Goal: Task Accomplishment & Management: Complete application form

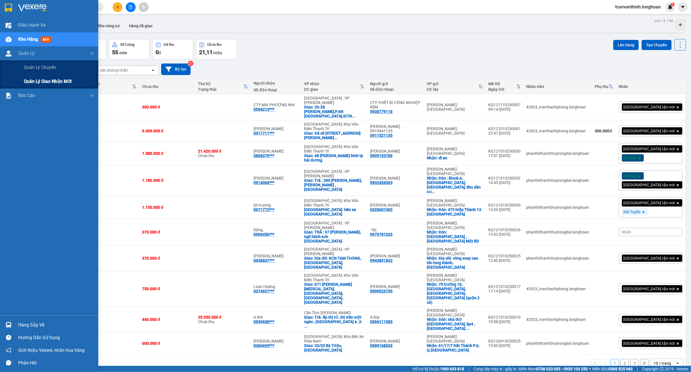
click at [60, 81] on span "Quản lý giao nhận mới" at bounding box center [48, 81] width 48 height 7
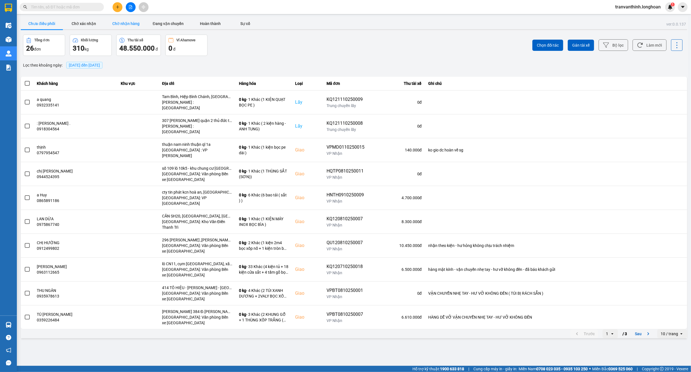
click at [121, 26] on button "Chờ nhận hàng" at bounding box center [126, 23] width 42 height 11
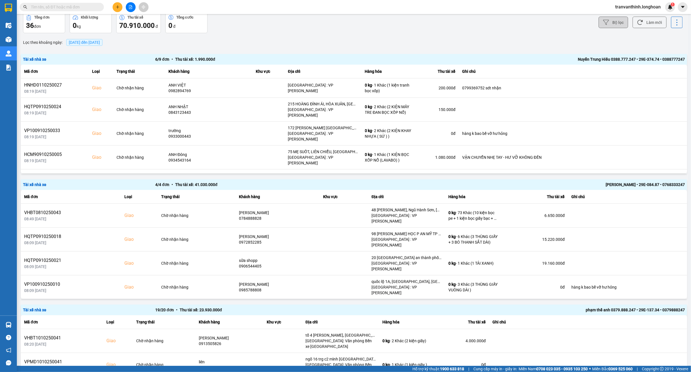
click at [620, 24] on button "Bộ lọc" at bounding box center [612, 23] width 29 height 12
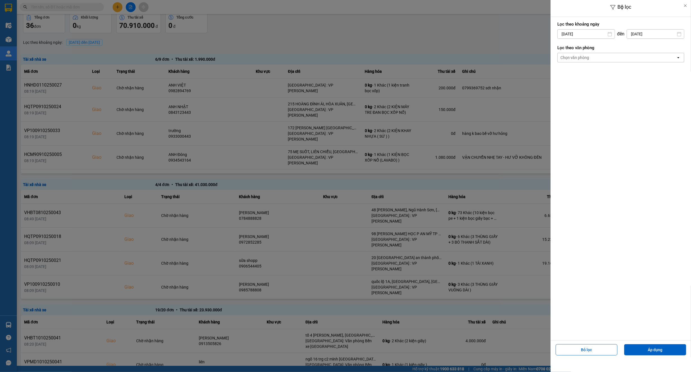
click at [578, 33] on input "[DATE]" at bounding box center [585, 33] width 57 height 9
click at [592, 88] on div "9" at bounding box center [594, 87] width 8 height 7
type input "[DATE]"
click at [593, 57] on div "Chọn văn phòng" at bounding box center [616, 57] width 118 height 9
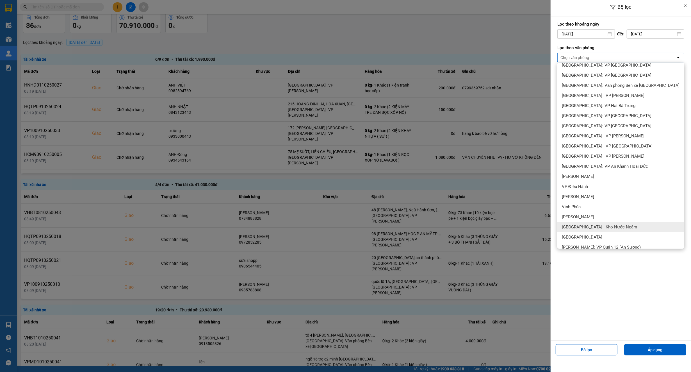
scroll to position [225, 0]
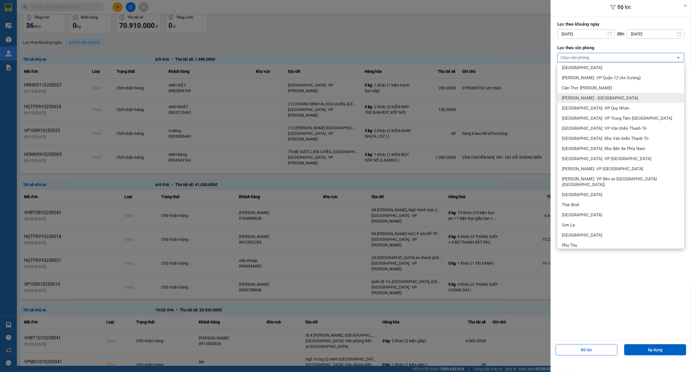
click at [605, 95] on div "[PERSON_NAME] : [GEOGRAPHIC_DATA]" at bounding box center [620, 98] width 127 height 10
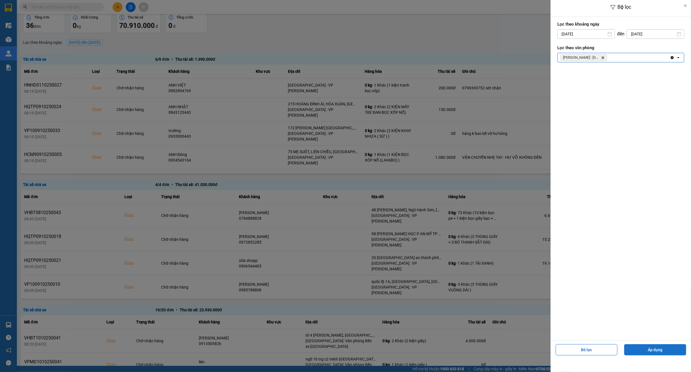
click at [657, 350] on button "Áp dụng" at bounding box center [655, 349] width 62 height 11
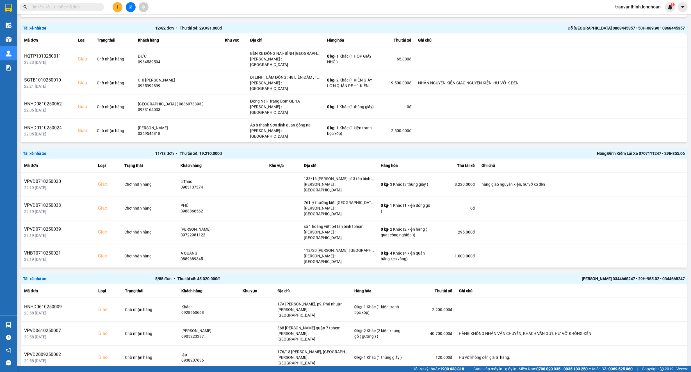
scroll to position [486, 0]
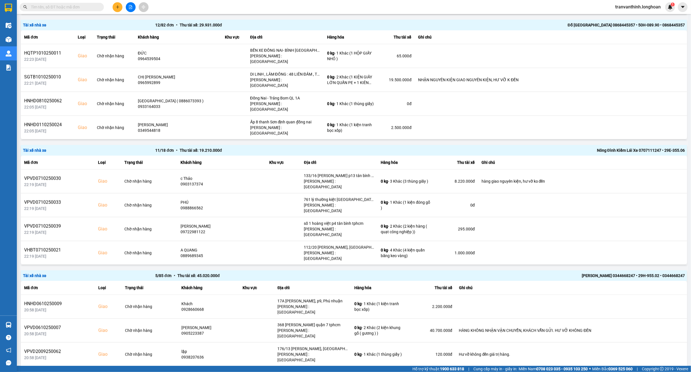
click at [589, 147] on div "Nông Đình Kiểm Lái Xe 0707111247 • 29E-355.06" at bounding box center [552, 150] width 265 height 6
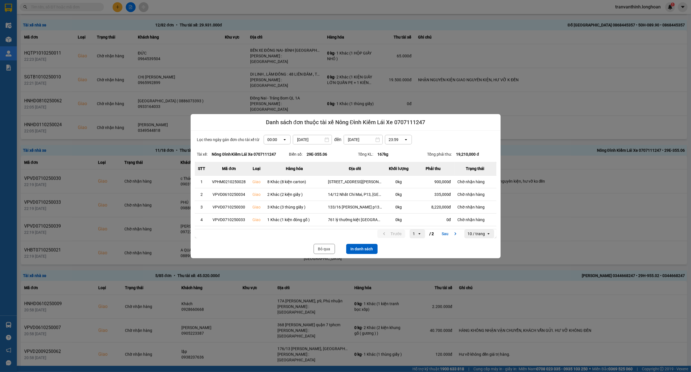
click at [362, 249] on button "In danh sách" at bounding box center [361, 249] width 31 height 10
click at [322, 252] on button "Bỏ qua" at bounding box center [323, 249] width 21 height 10
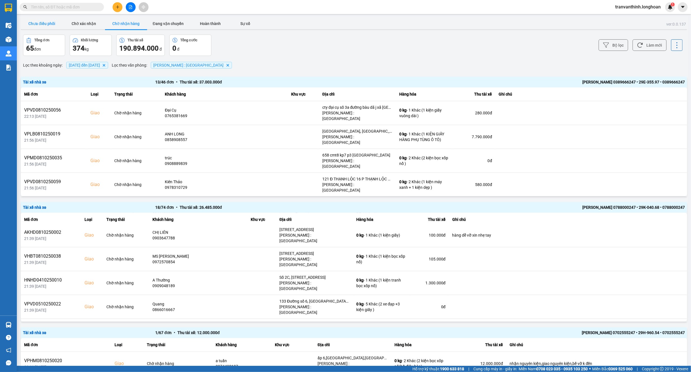
click at [45, 23] on button "Chưa điều phối" at bounding box center [42, 23] width 42 height 11
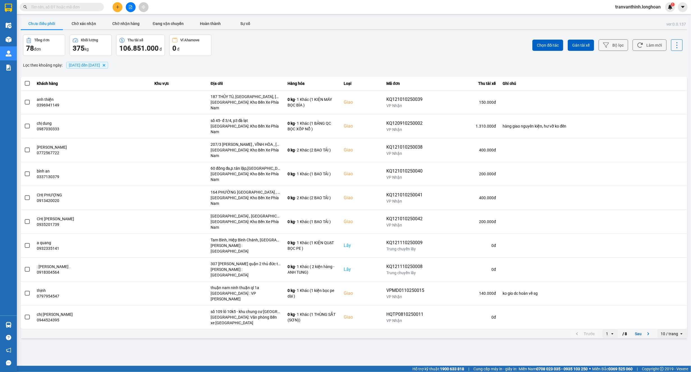
click at [73, 6] on input "text" at bounding box center [64, 7] width 66 height 6
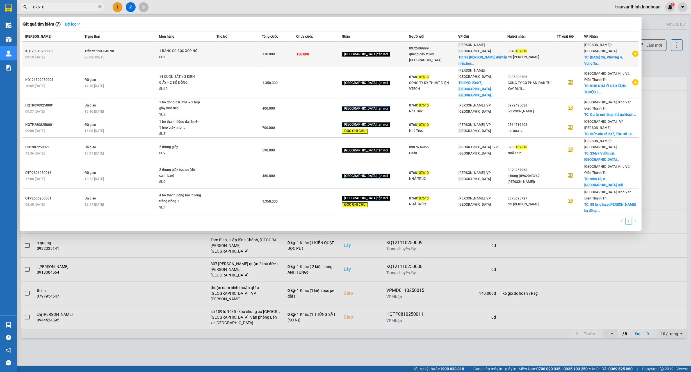
type input "107610"
click at [435, 50] on div "0972409999" at bounding box center [433, 48] width 49 height 6
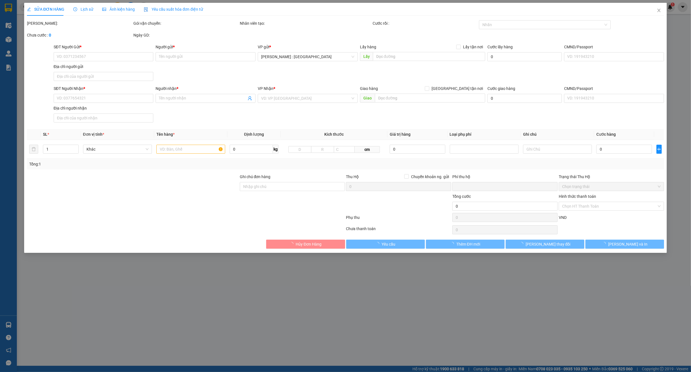
type input "0972409999"
type input "quảng cáo st led [GEOGRAPHIC_DATA]"
checkbox input "true"
type input "98 [PERSON_NAME].tân hiệp.hóc môn.hcm"
type input "0848107610"
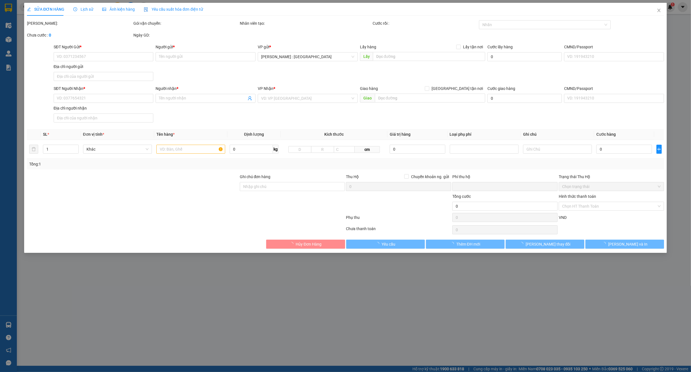
type input "chị [PERSON_NAME]"
checkbox input "true"
type input "[DATE][STREET_ADDRESS]"
type input "NHẬN NGUYÊN KIỆN GIAO NGUYÊN KIỆN, HƯ VỠ K ĐỀN"
type input "0"
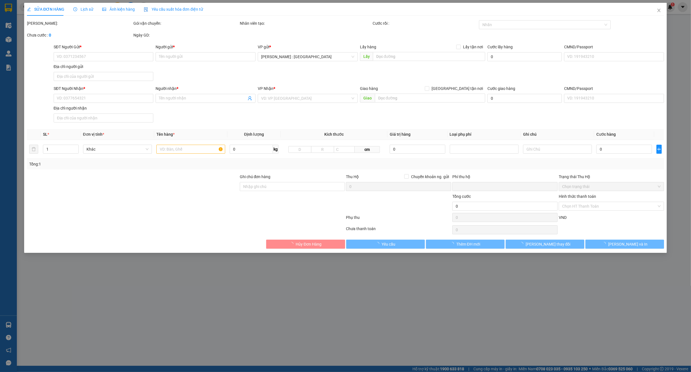
type input "130.000"
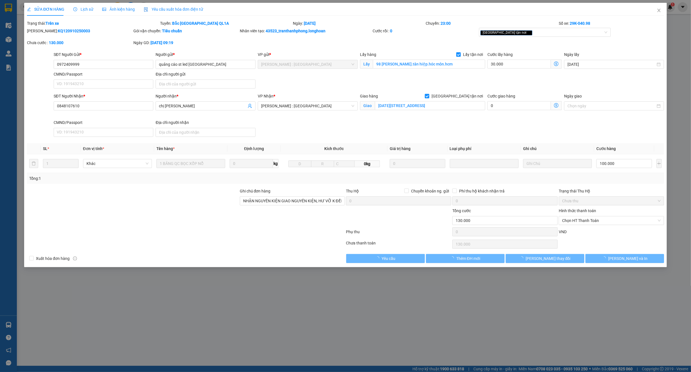
click at [620, 241] on div "Chọn HT Thanh Toán" at bounding box center [611, 243] width 106 height 11
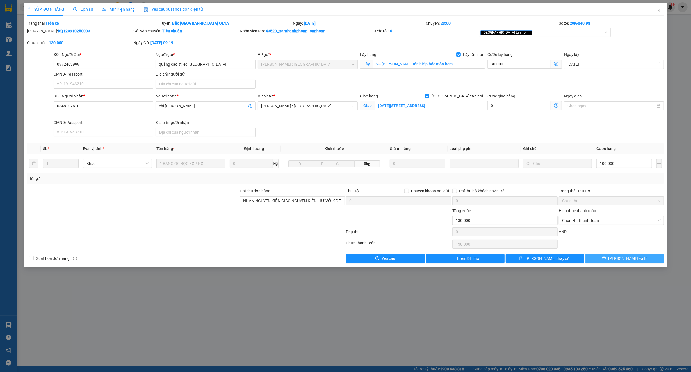
click at [622, 258] on span "[PERSON_NAME] và In" at bounding box center [627, 258] width 39 height 6
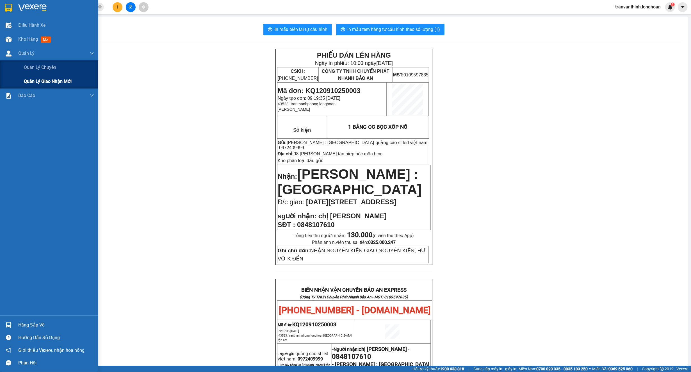
click at [47, 80] on span "Quản lý giao nhận mới" at bounding box center [48, 81] width 48 height 7
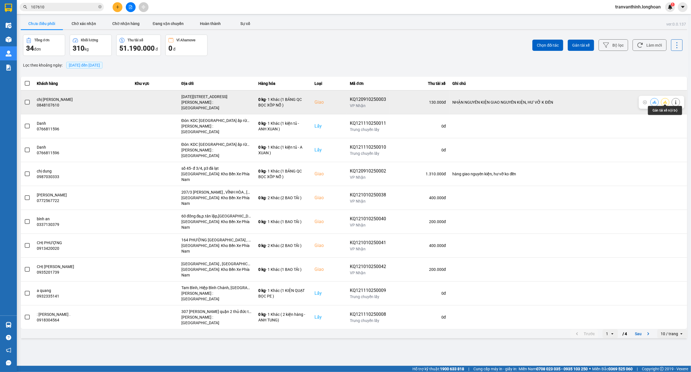
click at [665, 101] on icon at bounding box center [665, 101] width 4 height 3
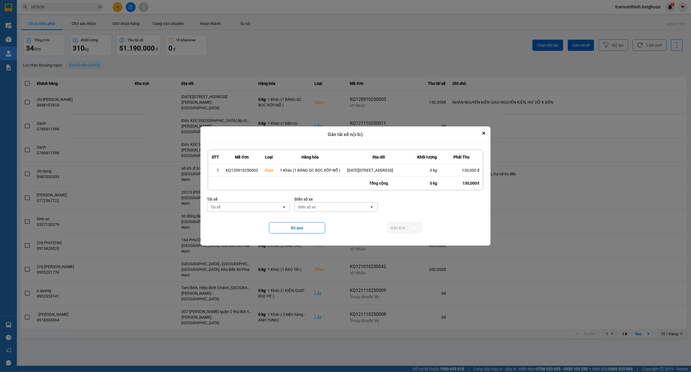
click at [244, 210] on div "Tài xế" at bounding box center [244, 206] width 75 height 9
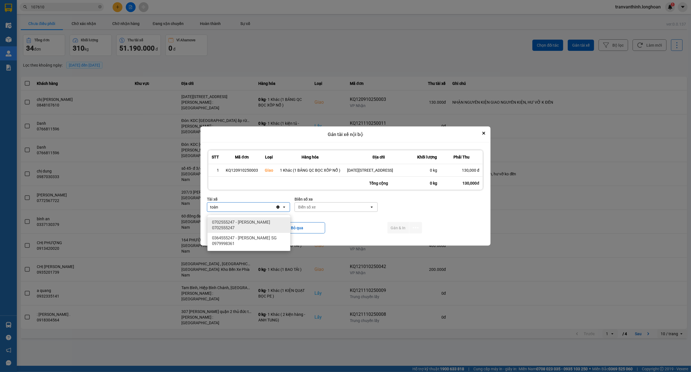
type input "toàn"
click at [249, 223] on span "0702555247 - [PERSON_NAME] 0702555247" at bounding box center [250, 224] width 76 height 11
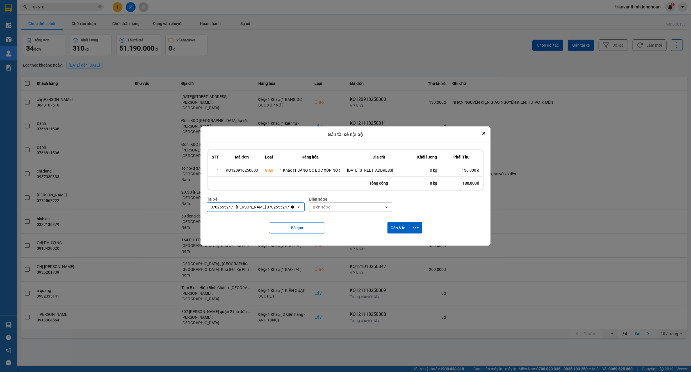
click at [327, 210] on div "Biển số xe" at bounding box center [321, 207] width 17 height 6
type input "96054"
click at [335, 223] on span "29H-960.54" at bounding box center [326, 222] width 21 height 6
click at [415, 227] on icon "dialog" at bounding box center [416, 228] width 6 height 6
click at [394, 247] on span "Chỉ gán tài" at bounding box center [393, 246] width 19 height 6
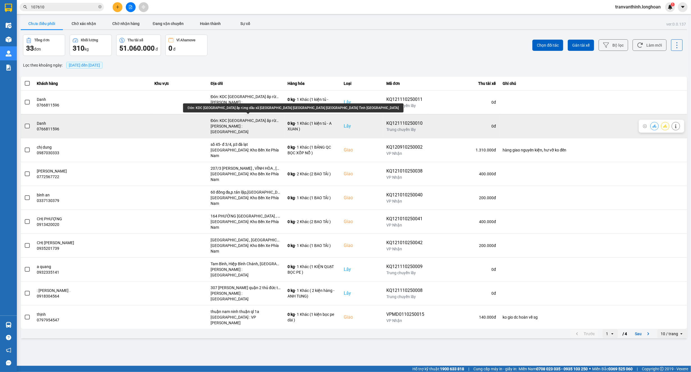
click at [259, 118] on div "Đón: KDC [GEOGRAPHIC_DATA] ấp rừng dầu xã [GEOGRAPHIC_DATA] [GEOGRAPHIC_DATA] […" at bounding box center [245, 121] width 70 height 6
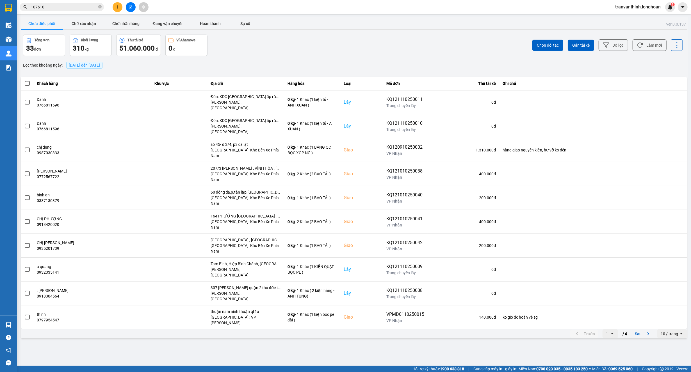
click at [95, 6] on input "107610" at bounding box center [64, 7] width 66 height 6
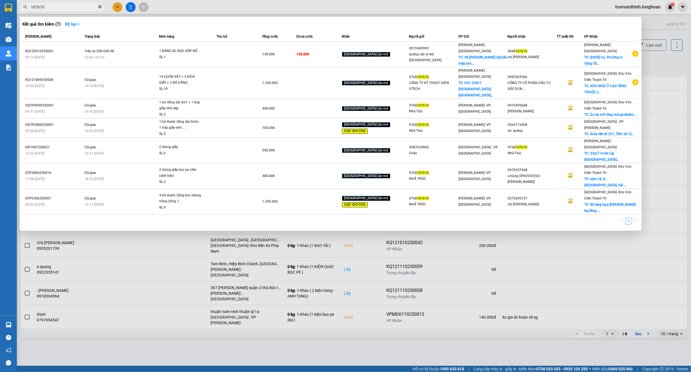
click at [100, 6] on icon "close-circle" at bounding box center [99, 6] width 3 height 3
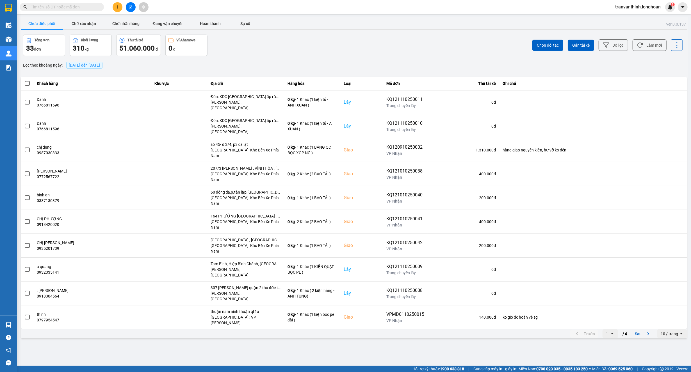
click at [91, 7] on input "text" at bounding box center [64, 7] width 66 height 6
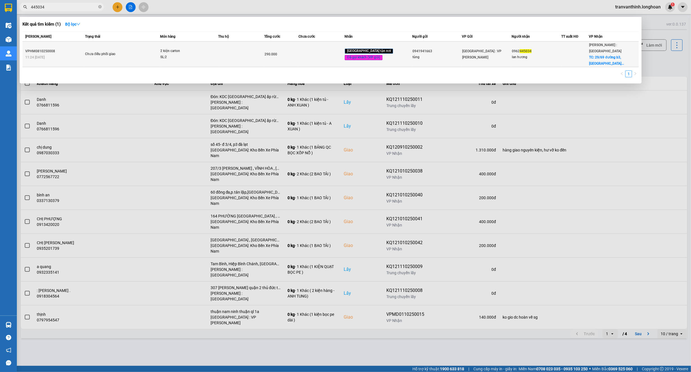
type input "445034"
click at [508, 53] on div "[GEOGRAPHIC_DATA] : VP [PERSON_NAME]" at bounding box center [486, 54] width 49 height 12
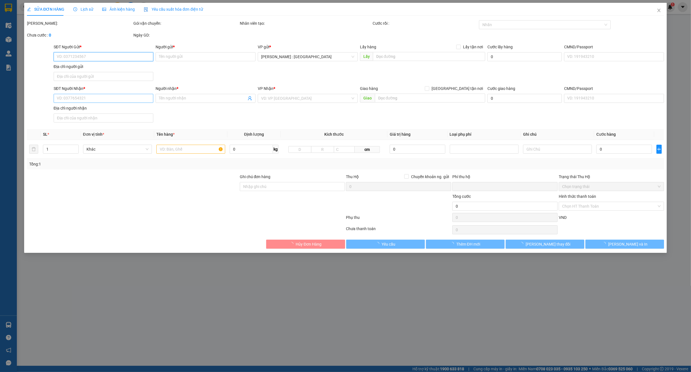
type input "0941941663"
type input "tùng"
type input "0962445034"
type input "lan hương"
checkbox input "true"
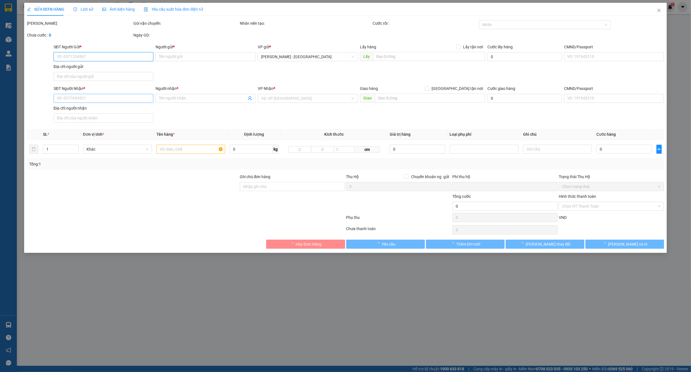
type input "29/69 đường b3,[GEOGRAPHIC_DATA],[GEOGRAPHIC_DATA]"
type input "nhận nguyên kiện,giao nguyên kiện,bể vỡ k đền"
type input "0"
type input "290.000"
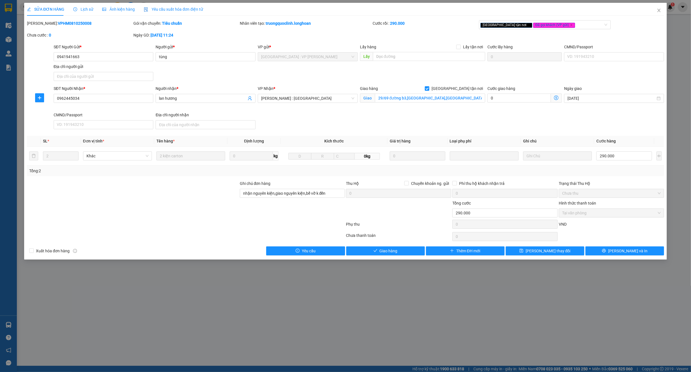
click at [60, 24] on b "VPHM0810250008" at bounding box center [75, 23] width 34 height 4
copy b "VPHM0810250008"
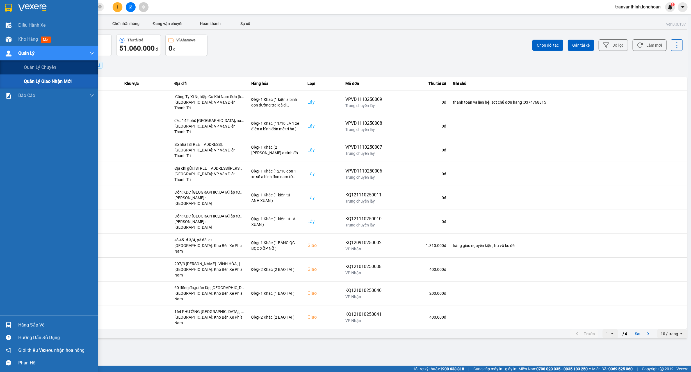
click at [41, 80] on span "Quản lý giao nhận mới" at bounding box center [48, 81] width 48 height 7
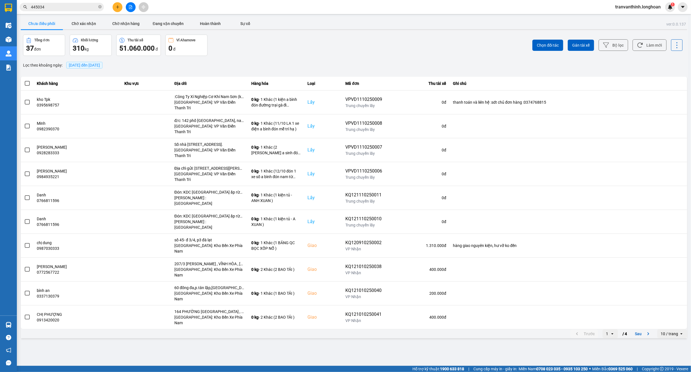
click at [100, 66] on span "[DATE] đến [DATE]" at bounding box center [84, 65] width 31 height 4
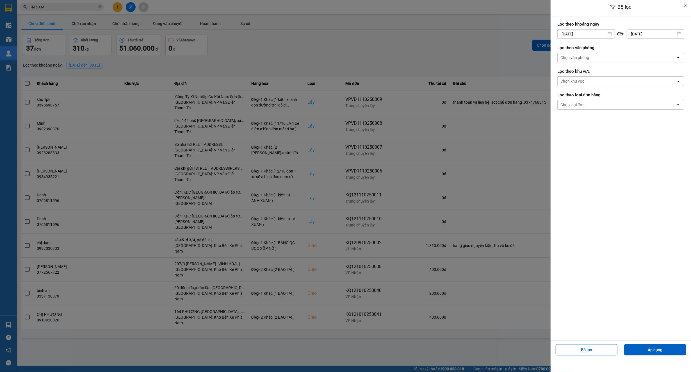
click at [590, 35] on input "[DATE]" at bounding box center [585, 33] width 57 height 9
click at [581, 72] on div "1" at bounding box center [583, 75] width 8 height 7
type input "[DATE]"
click at [609, 56] on div "Chọn văn phòng" at bounding box center [616, 57] width 118 height 9
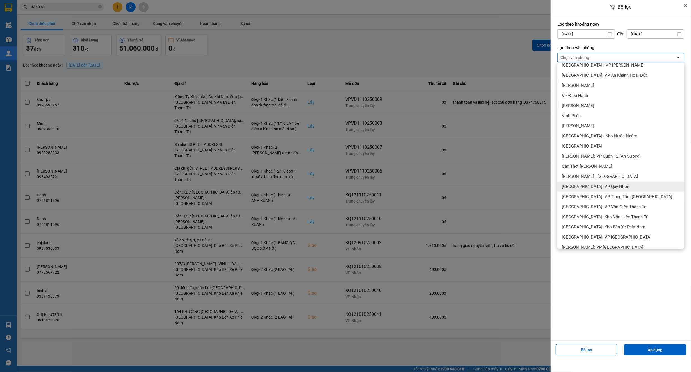
scroll to position [150, 0]
click at [606, 172] on span "[PERSON_NAME] : [GEOGRAPHIC_DATA]" at bounding box center [600, 173] width 76 height 6
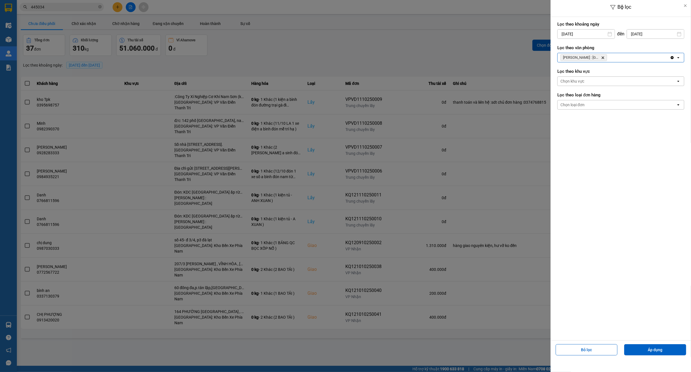
click at [590, 106] on div "Chọn loại đơn" at bounding box center [616, 104] width 118 height 9
click at [578, 130] on div "Giao" at bounding box center [620, 127] width 127 height 10
click at [658, 348] on button "Áp dụng" at bounding box center [655, 349] width 62 height 11
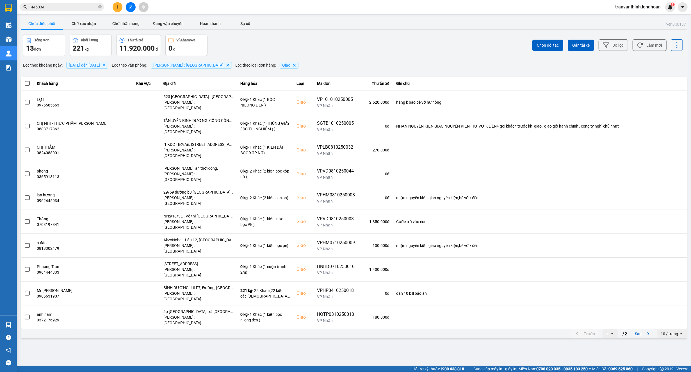
click at [674, 331] on div "10 / trang" at bounding box center [668, 334] width 17 height 6
click at [671, 345] on li "100 / trang" at bounding box center [671, 342] width 29 height 10
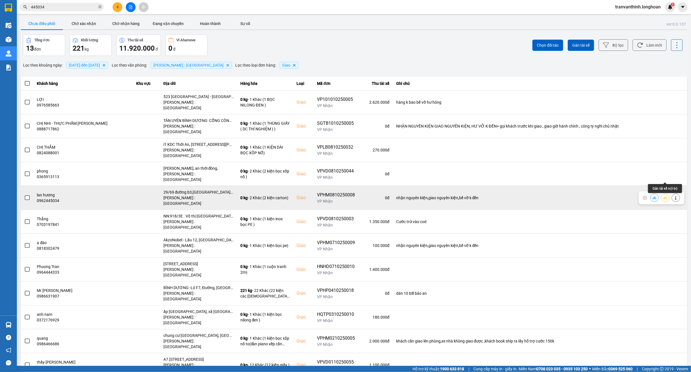
click at [665, 196] on icon at bounding box center [665, 198] width 4 height 4
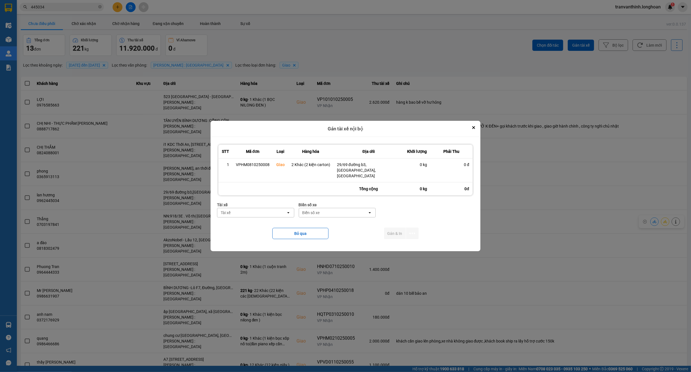
click at [264, 212] on div "Tài xế" at bounding box center [251, 212] width 69 height 9
type input "nghĩa"
click at [271, 224] on span "0796111247 - [PERSON_NAME]" at bounding box center [251, 222] width 58 height 6
click at [330, 210] on div "Biển số xe" at bounding box center [333, 212] width 69 height 9
type input "67"
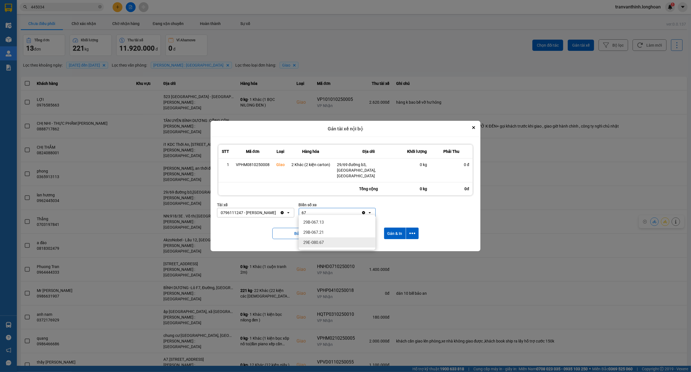
click at [317, 243] on span "29E-080.67" at bounding box center [313, 242] width 20 height 6
click at [411, 232] on icon "dialog" at bounding box center [412, 233] width 6 height 6
click at [392, 245] on span "Chỉ gán tài" at bounding box center [389, 246] width 19 height 6
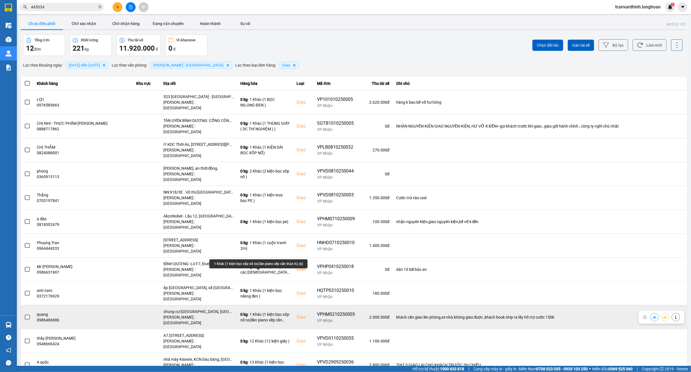
click at [254, 311] on div "0 kg - 1 Khác (1 kiện bọc xốp nổ to(đàn piano xếp cẩn thận hộ e))" at bounding box center [264, 316] width 49 height 11
click at [250, 311] on div "0 kg - 1 Khác (1 kiện bọc xốp nổ to(đàn piano xếp cẩn thận hộ e))" at bounding box center [264, 316] width 49 height 11
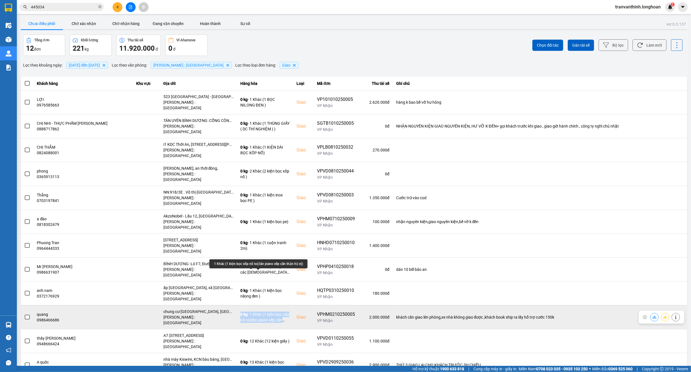
click at [250, 311] on div "0 kg - 1 Khác (1 kiện bọc xốp nổ to(đàn piano xếp cẩn thận hộ e))" at bounding box center [264, 316] width 49 height 11
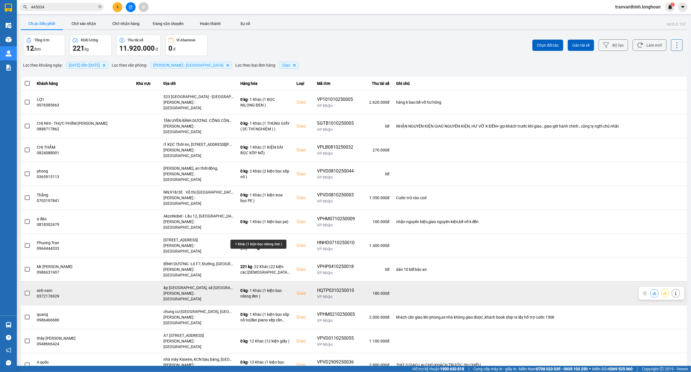
click at [261, 287] on div "0 kg - 1 Khác (1 kiện bọc nilong đen )" at bounding box center [264, 292] width 49 height 11
click at [325, 287] on div "HQTP0310250010" at bounding box center [336, 290] width 38 height 7
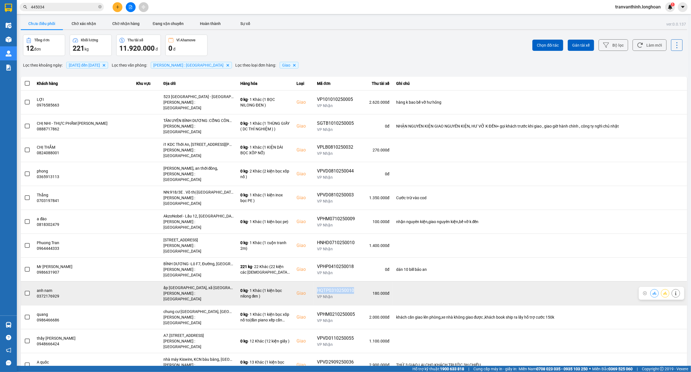
click at [325, 287] on div "HQTP0310250010" at bounding box center [336, 290] width 38 height 7
click at [207, 285] on div "ấp [GEOGRAPHIC_DATA], xã [GEOGRAPHIC_DATA], huyện [GEOGRAPHIC_DATA], [GEOGRAPHI…" at bounding box center [198, 288] width 70 height 6
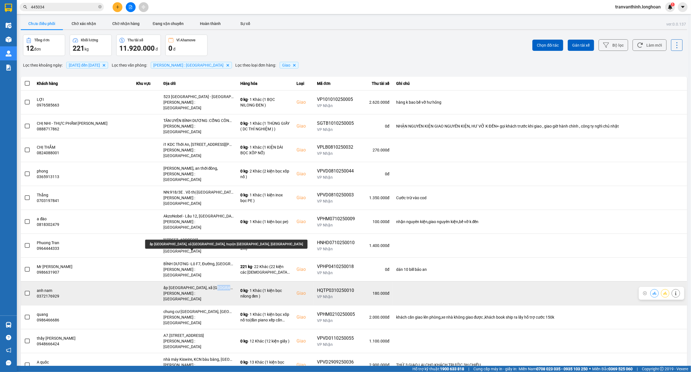
click at [207, 285] on div "ấp [GEOGRAPHIC_DATA], xã [GEOGRAPHIC_DATA], huyện [GEOGRAPHIC_DATA], [GEOGRAPHI…" at bounding box center [198, 288] width 70 height 6
click at [331, 287] on div "HQTP0310250010" at bounding box center [336, 290] width 38 height 7
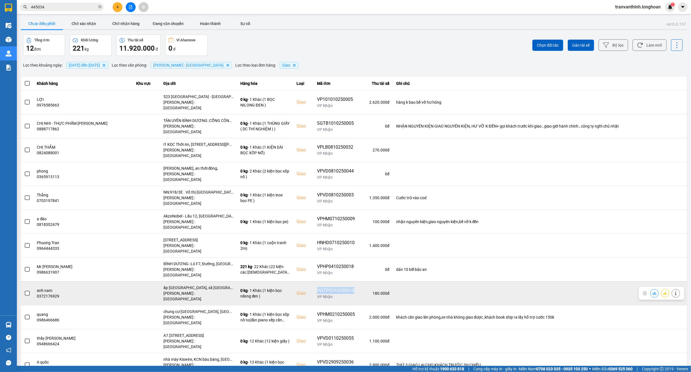
click at [331, 287] on div "HQTP0310250010" at bounding box center [336, 290] width 38 height 7
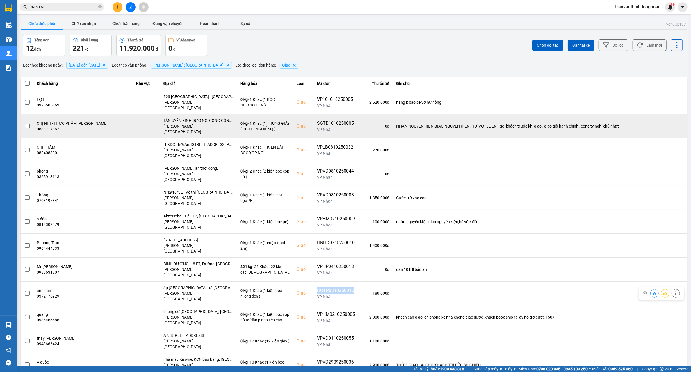
copy div "HQTP0310250010"
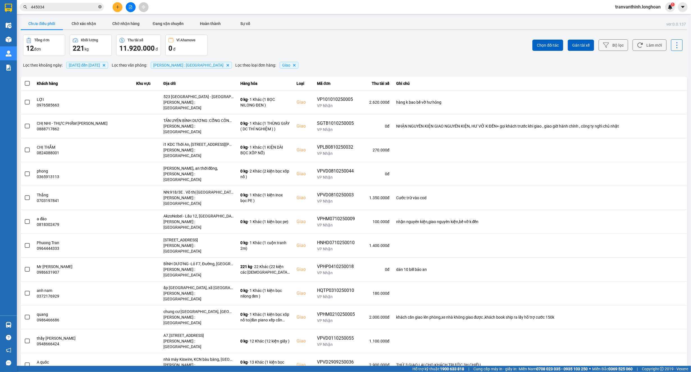
click at [99, 6] on icon "close-circle" at bounding box center [99, 6] width 3 height 3
paste input "HQTP0310250010"
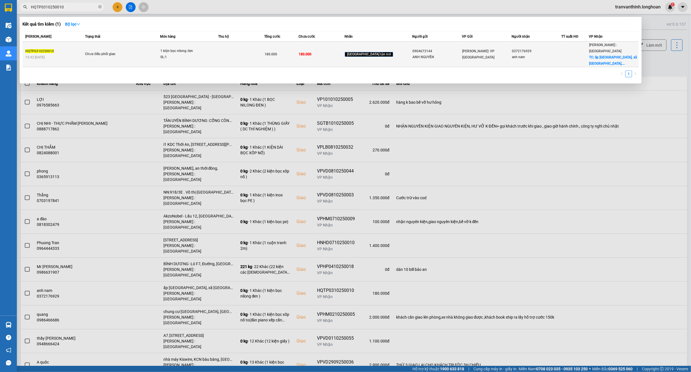
type input "HQTP0310250010"
click at [298, 51] on div "180.000" at bounding box center [281, 54] width 34 height 6
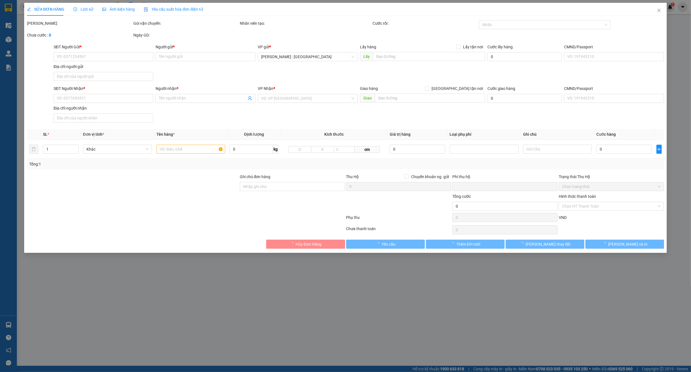
click at [82, 8] on span "Lịch sử" at bounding box center [83, 9] width 20 height 4
type input "0904673144"
type input "ANH NGUYÊN"
type input "0372176929"
type input "anh nam"
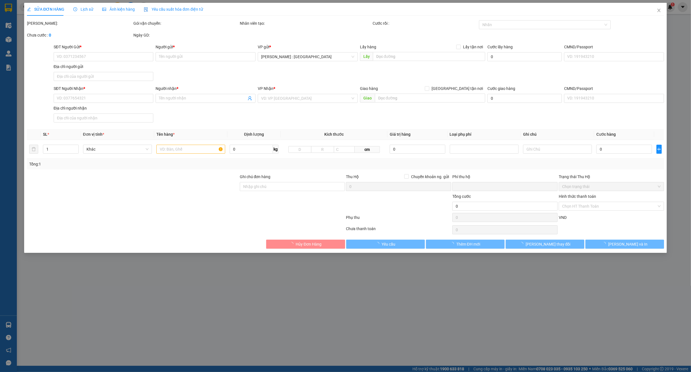
checkbox input "true"
type input "ấp [GEOGRAPHIC_DATA], xã [GEOGRAPHIC_DATA], huyện [GEOGRAPHIC_DATA], [GEOGRAPHI…"
type input "0"
type input "180.000"
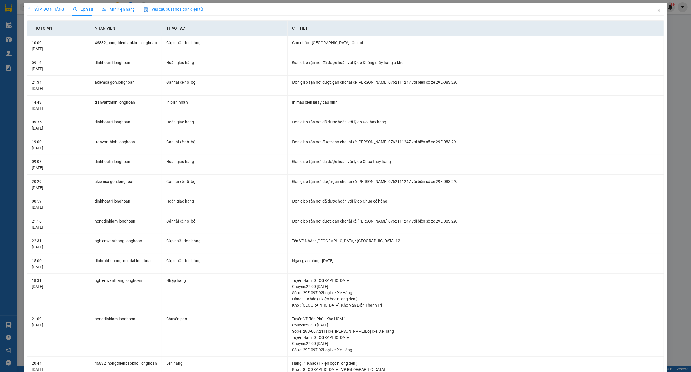
click at [45, 9] on span "SỬA ĐƠN HÀNG" at bounding box center [45, 9] width 37 height 4
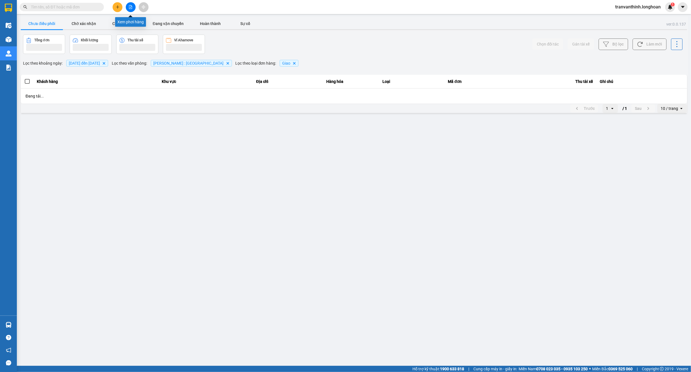
click at [129, 8] on icon "file-add" at bounding box center [130, 7] width 3 height 4
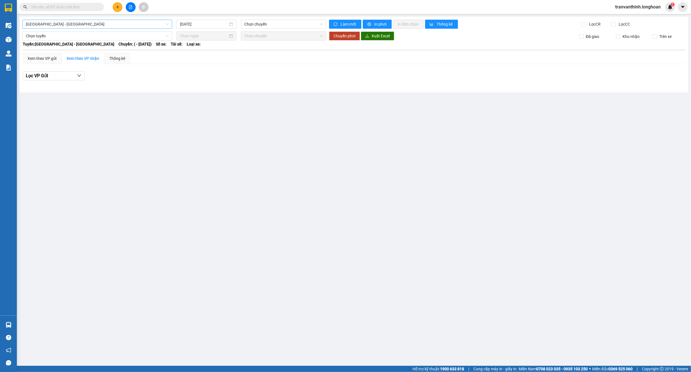
click at [103, 25] on span "Hải Phòng - Hà Nội" at bounding box center [97, 24] width 143 height 8
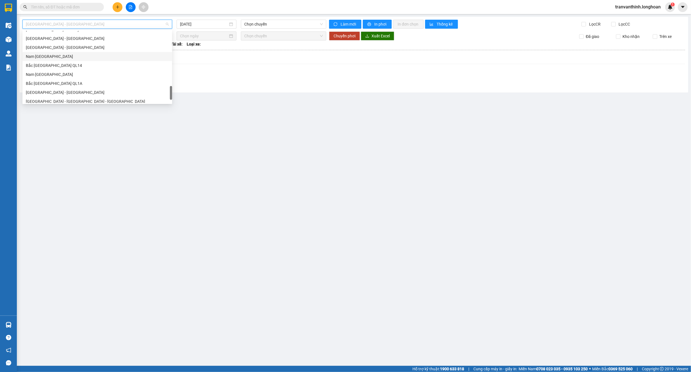
scroll to position [395, 0]
click at [56, 65] on div "Bắc [GEOGRAPHIC_DATA] QL1A" at bounding box center [97, 62] width 143 height 6
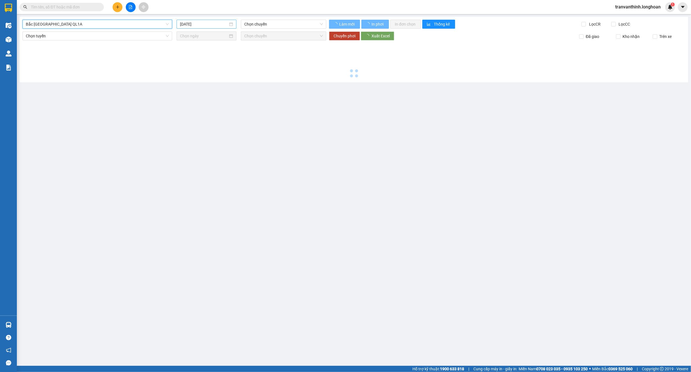
click at [211, 23] on input "[DATE]" at bounding box center [204, 24] width 48 height 6
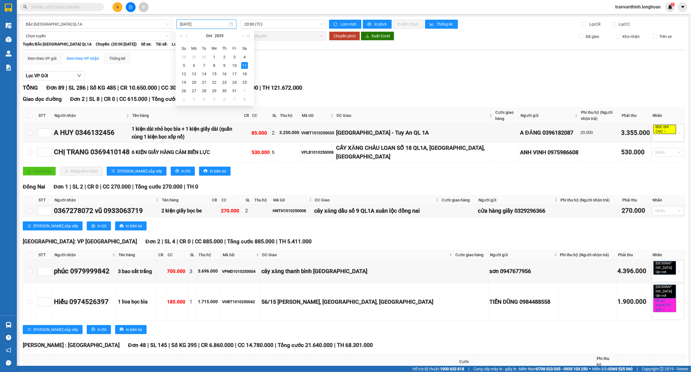
click at [224, 70] on div "16" at bounding box center [224, 73] width 7 height 7
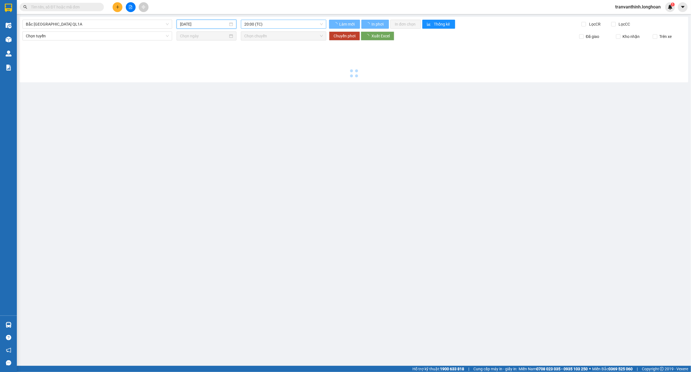
click at [276, 25] on span "20:00 (TC)" at bounding box center [283, 24] width 79 height 8
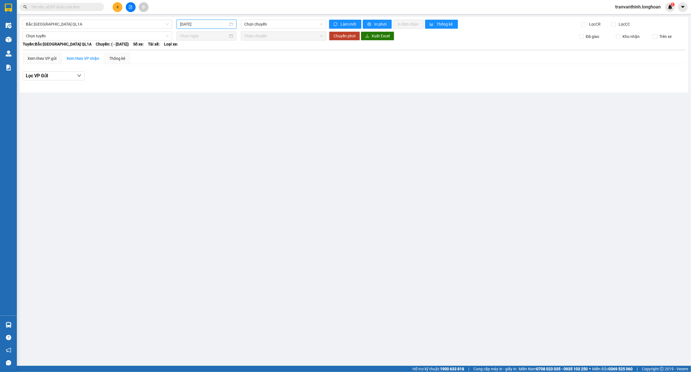
click at [204, 22] on input "16/10/2025" at bounding box center [204, 24] width 48 height 6
click at [224, 65] on div "9" at bounding box center [225, 65] width 7 height 7
type input "[DATE]"
click at [291, 24] on span "15:00 (TC) - 29K-041.05" at bounding box center [283, 24] width 79 height 8
